Goal: Information Seeking & Learning: Learn about a topic

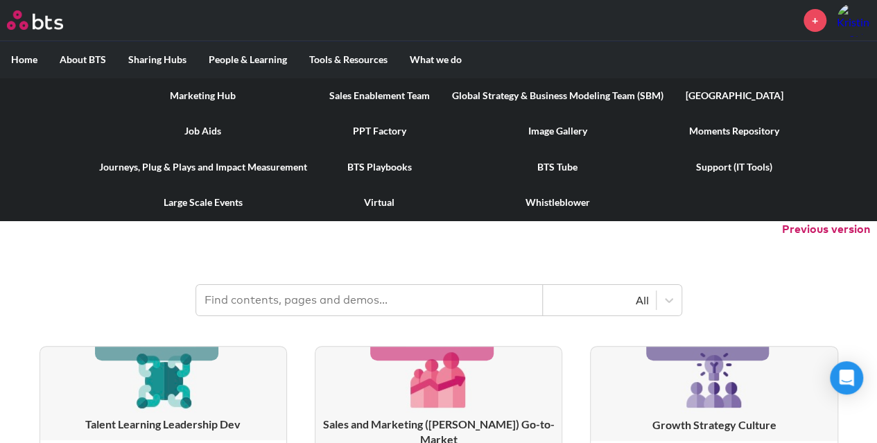
click at [205, 91] on link "Marketing Hub" at bounding box center [203, 96] width 230 height 36
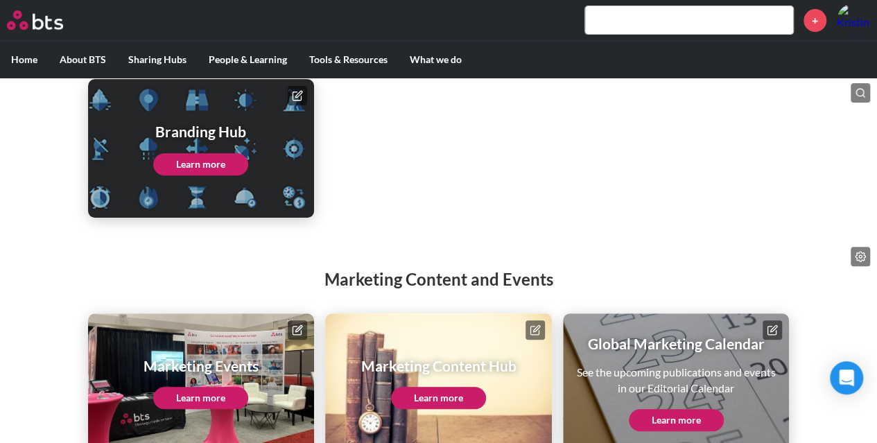
scroll to position [244, 0]
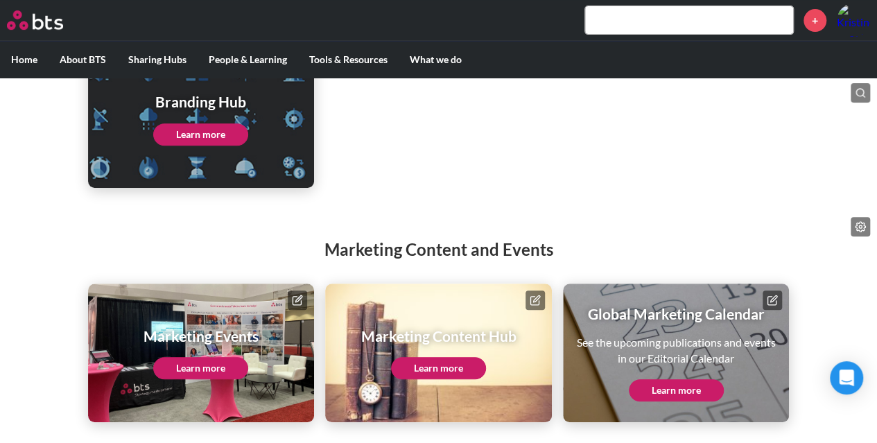
click at [194, 357] on link "Learn more" at bounding box center [200, 368] width 95 height 22
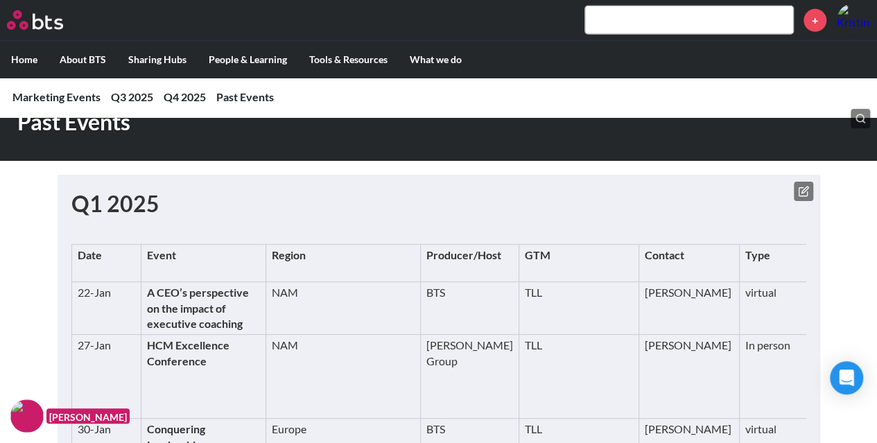
scroll to position [2176, 0]
